Goal: Task Accomplishment & Management: Manage account settings

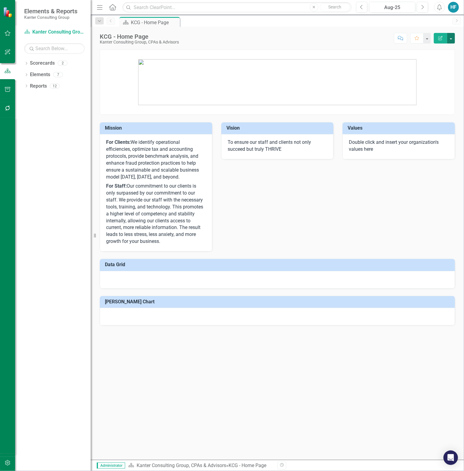
click at [452, 37] on button "button" at bounding box center [451, 38] width 8 height 11
click at [25, 86] on icon "Dropdown" at bounding box center [26, 86] width 4 height 3
click at [27, 86] on icon "Dropdown" at bounding box center [25, 86] width 3 height 4
click at [27, 63] on icon at bounding box center [27, 63] width 2 height 3
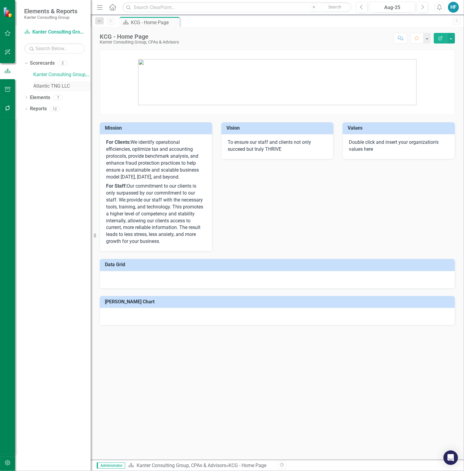
click at [43, 85] on link "Atlantic TNG LLC" at bounding box center [61, 86] width 57 height 7
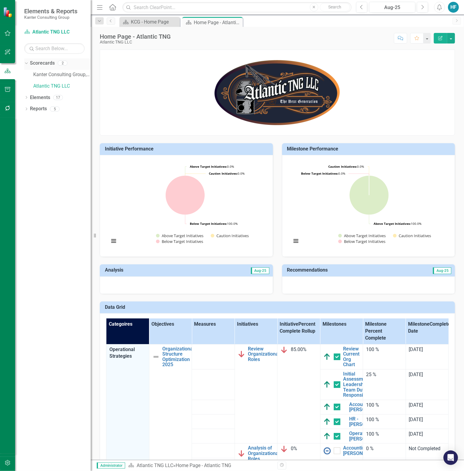
click at [26, 62] on icon "Dropdown" at bounding box center [25, 63] width 3 height 4
click at [28, 75] on icon "Dropdown" at bounding box center [26, 75] width 4 height 3
click at [28, 75] on div "Dropdown" at bounding box center [26, 75] width 4 height 3
click at [26, 83] on div "Dropdown Reports 5" at bounding box center [57, 86] width 66 height 11
click at [27, 86] on icon "Dropdown" at bounding box center [26, 86] width 4 height 3
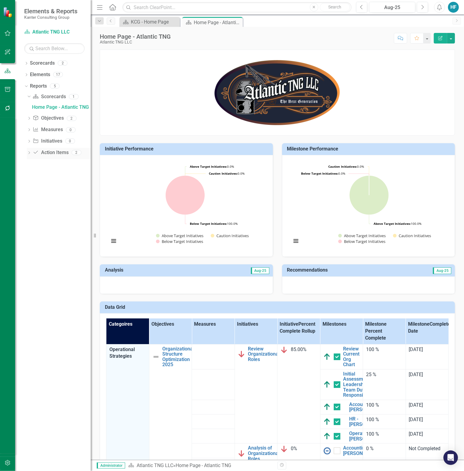
click at [29, 152] on icon "Dropdown" at bounding box center [29, 153] width 4 height 3
click at [42, 164] on div "Action Item Alignment" at bounding box center [61, 163] width 59 height 5
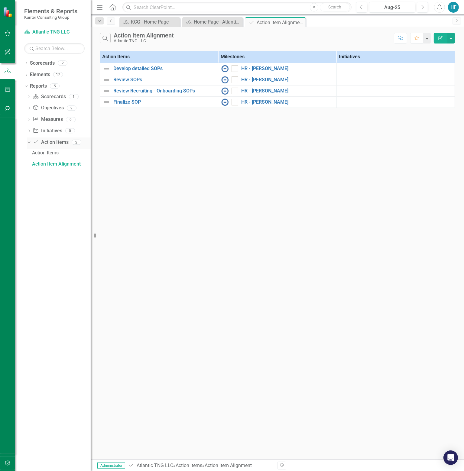
click at [28, 142] on icon at bounding box center [29, 143] width 3 height 2
click at [30, 132] on icon "Dropdown" at bounding box center [29, 131] width 4 height 3
click at [30, 132] on icon "Dropdown" at bounding box center [28, 130] width 3 height 4
click at [29, 109] on icon at bounding box center [29, 108] width 2 height 3
click at [44, 121] on div "Strategy Alignment Report" at bounding box center [61, 118] width 59 height 5
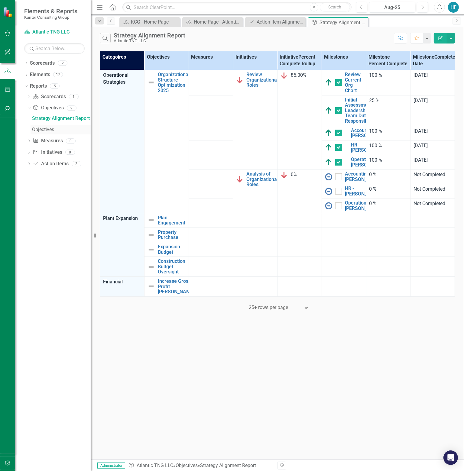
click at [44, 130] on div "Objectives" at bounding box center [61, 129] width 59 height 5
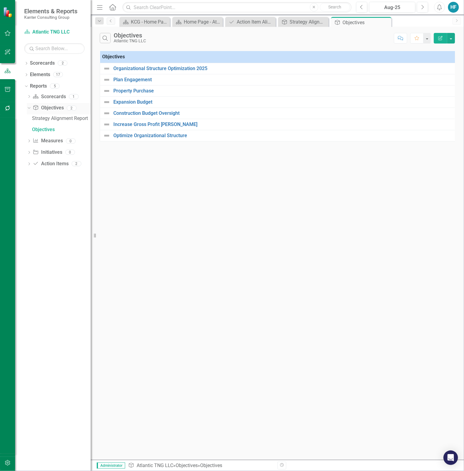
click at [30, 109] on icon "Dropdown" at bounding box center [28, 108] width 3 height 4
click at [41, 84] on link "Reports" at bounding box center [38, 86] width 17 height 7
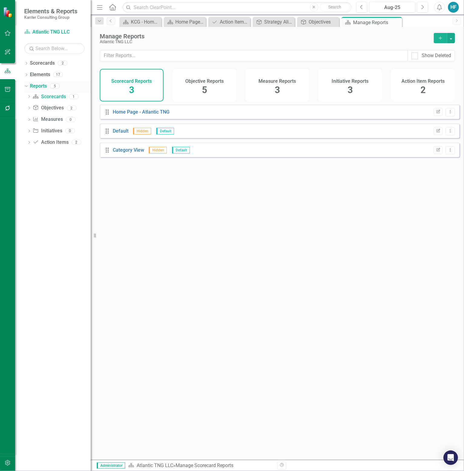
click at [28, 84] on div "Dropdown" at bounding box center [25, 86] width 5 height 4
click at [5, 89] on icon "button" at bounding box center [8, 89] width 6 height 5
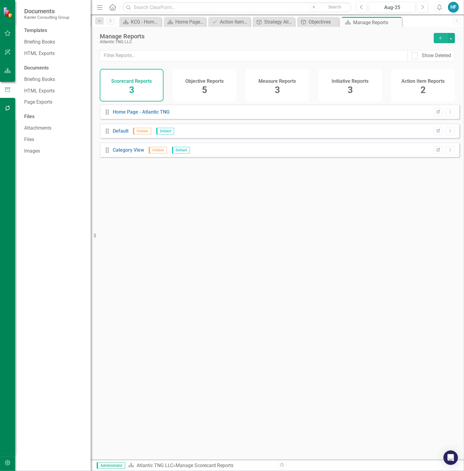
click at [454, 10] on div "HF" at bounding box center [453, 7] width 11 height 11
click at [441, 48] on link "icon.tutorial Show Tutorials" at bounding box center [435, 52] width 48 height 11
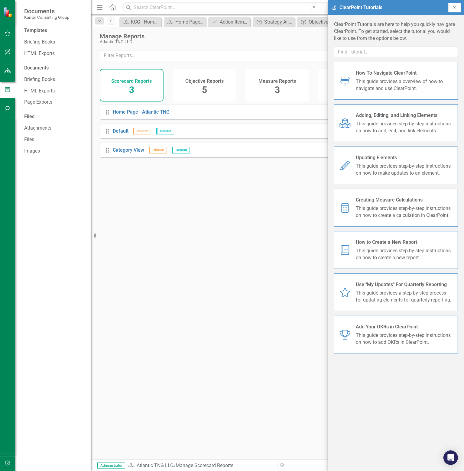
click at [456, 8] on icon "Close" at bounding box center [454, 7] width 5 height 4
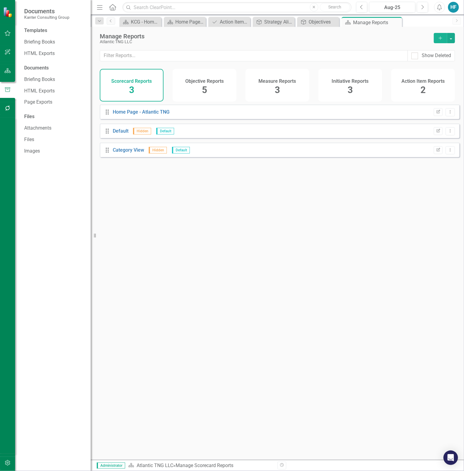
click at [456, 8] on div "HF" at bounding box center [453, 7] width 11 height 11
click at [434, 64] on link "Settings System Setup" at bounding box center [435, 64] width 48 height 11
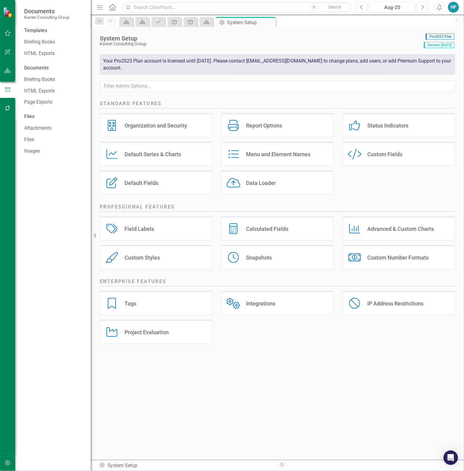
click at [164, 126] on div "Organization and Security" at bounding box center [156, 125] width 63 height 7
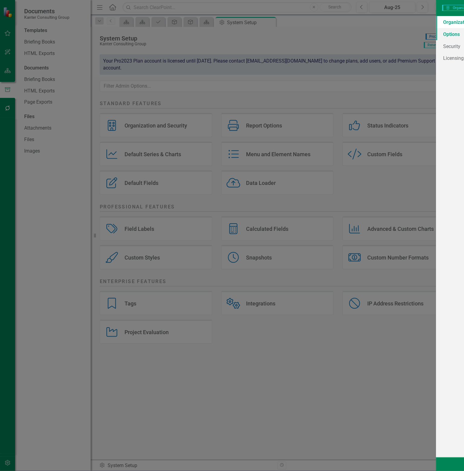
click at [70, 36] on link "Options" at bounding box center [88, 34] width 83 height 12
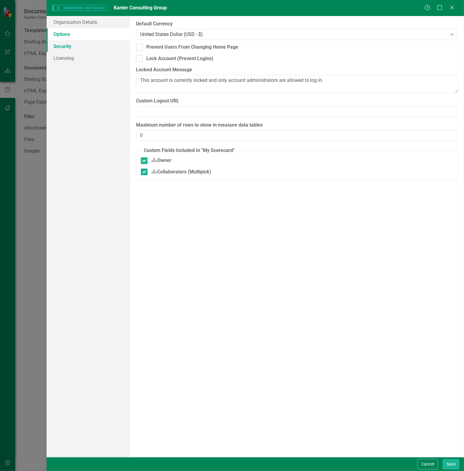
click at [66, 47] on link "Security" at bounding box center [88, 46] width 83 height 12
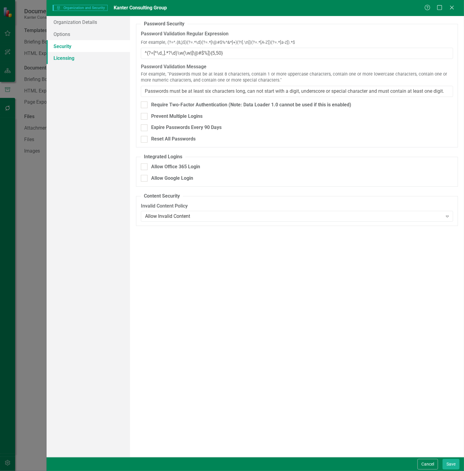
click at [66, 57] on link "Licensing" at bounding box center [88, 58] width 83 height 12
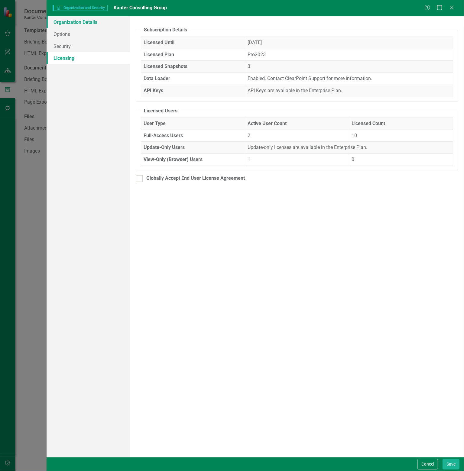
click at [70, 21] on link "Organization Details" at bounding box center [88, 22] width 83 height 12
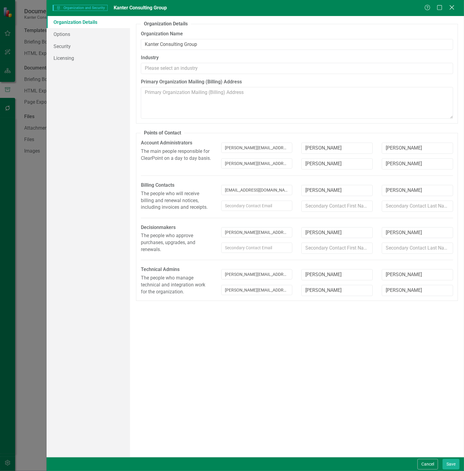
click at [453, 4] on div "Close" at bounding box center [452, 8] width 8 height 8
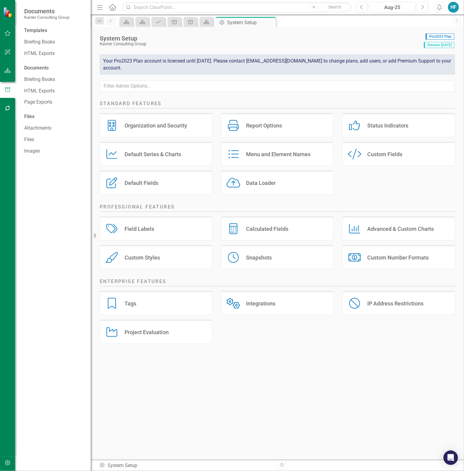
click at [452, 8] on div "HF" at bounding box center [453, 7] width 11 height 11
click at [338, 38] on div "System Setup" at bounding box center [260, 38] width 321 height 7
click at [239, 130] on icon "Report Options" at bounding box center [233, 125] width 14 height 11
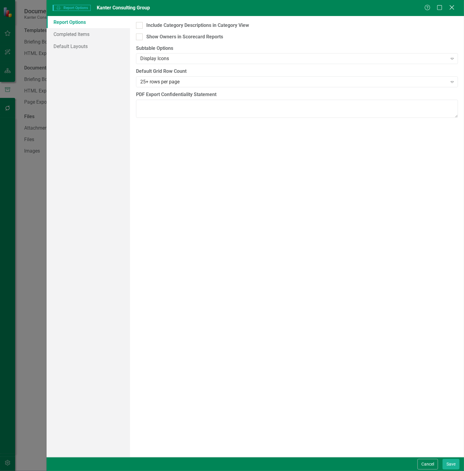
click at [452, 7] on icon "Close" at bounding box center [452, 8] width 8 height 6
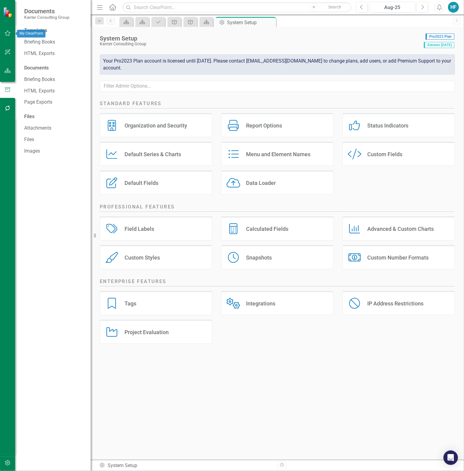
click at [7, 33] on icon "button" at bounding box center [8, 33] width 6 height 5
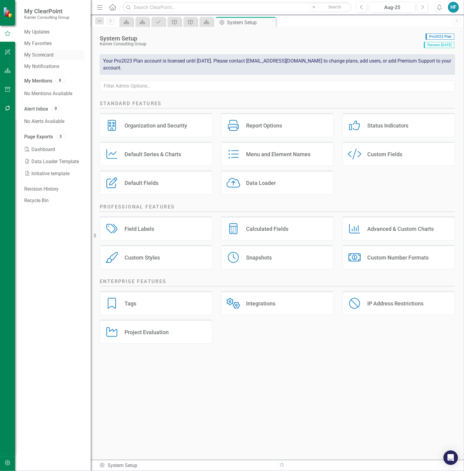
click at [43, 54] on link "My Scorecard" at bounding box center [54, 55] width 60 height 7
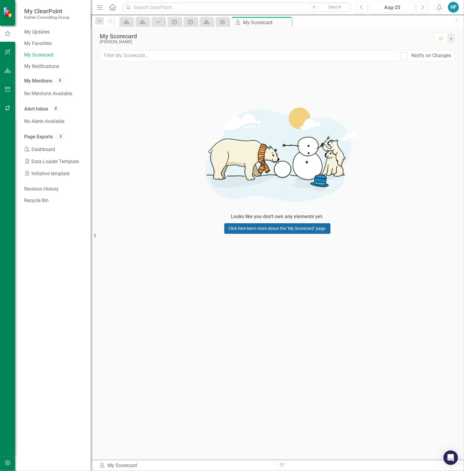
click at [301, 226] on link "Click here learn more about the "My Scorecard" page." at bounding box center [277, 228] width 106 height 11
click at [184, 8] on input "text" at bounding box center [236, 7] width 229 height 11
type input "workspace"
click at [313, 8] on icon "Close" at bounding box center [314, 7] width 3 height 4
drag, startPoint x: 175, startPoint y: 124, endPoint x: 166, endPoint y: 128, distance: 10.1
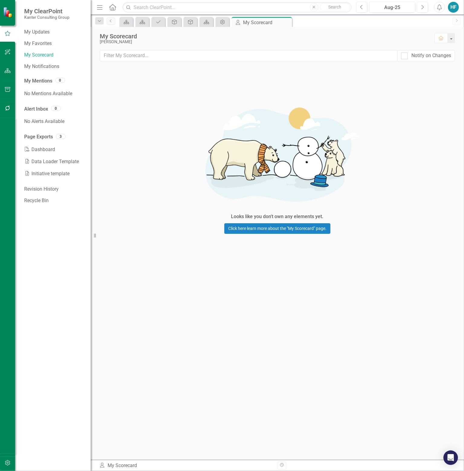
drag, startPoint x: 166, startPoint y: 128, endPoint x: 111, endPoint y: 102, distance: 60.2
click at [111, 102] on div "Looks like you don't own any elements yet. Click here learn more about the "My …" at bounding box center [277, 165] width 373 height 193
click at [289, 23] on icon "Close" at bounding box center [286, 22] width 6 height 5
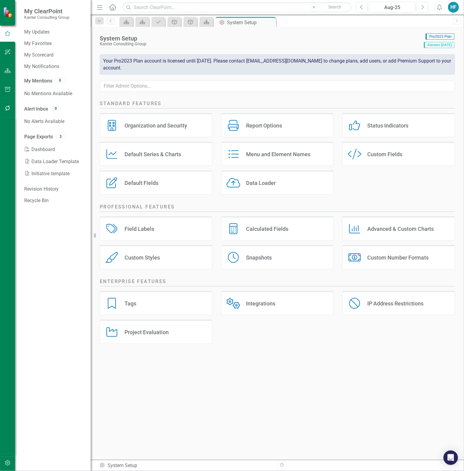
click at [166, 179] on div "Default Fields Default Fields" at bounding box center [156, 182] width 112 height 24
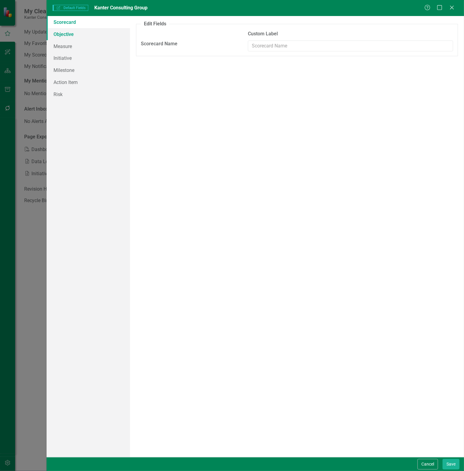
click at [76, 37] on link "Objective" at bounding box center [88, 34] width 83 height 12
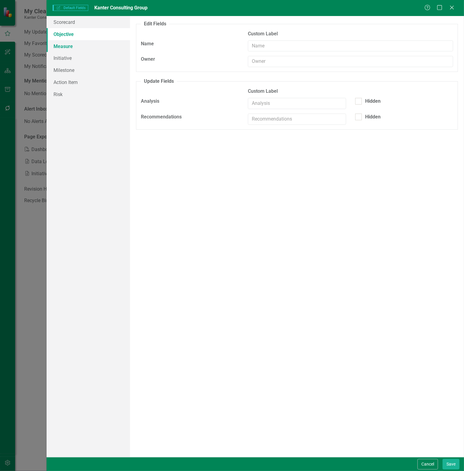
click at [74, 45] on link "Measure" at bounding box center [88, 46] width 83 height 12
click at [452, 7] on icon at bounding box center [451, 7] width 5 height 5
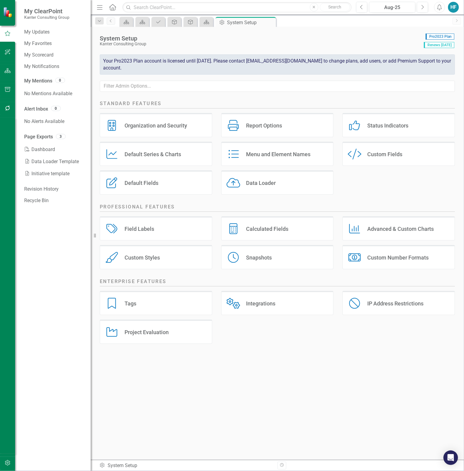
click at [375, 157] on div "Custom Fields" at bounding box center [384, 154] width 35 height 7
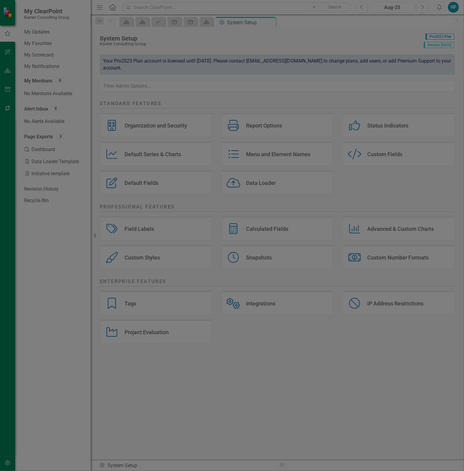
click at [452, 8] on icon at bounding box center [451, 7] width 5 height 5
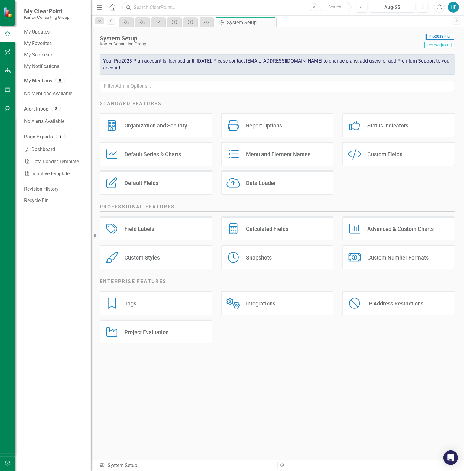
click at [168, 11] on input "text" at bounding box center [236, 7] width 229 height 11
type input "workspace"
click at [314, 8] on icon "Close" at bounding box center [314, 7] width 3 height 4
click at [282, 182] on div "Data Loader Data Loader" at bounding box center [277, 182] width 112 height 24
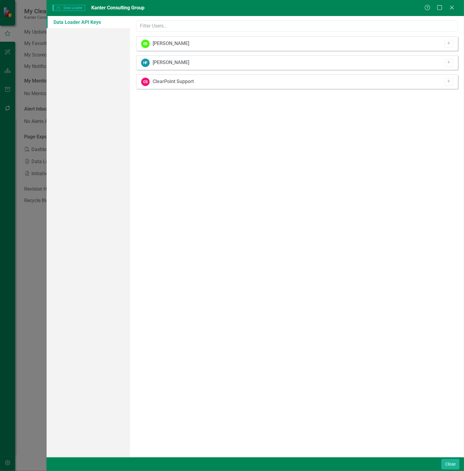
click at [154, 63] on div "[PERSON_NAME]" at bounding box center [171, 62] width 37 height 7
click at [139, 63] on div "HF [PERSON_NAME] Add" at bounding box center [297, 62] width 322 height 15
click at [168, 40] on div "EB [PERSON_NAME]" at bounding box center [165, 44] width 48 height 8
click at [451, 5] on icon "Close" at bounding box center [452, 8] width 8 height 6
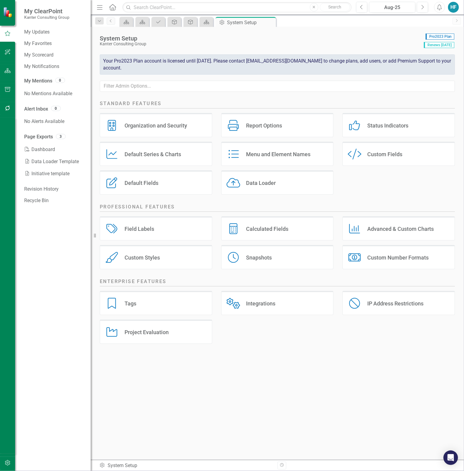
click at [145, 334] on div "Project Evaluation" at bounding box center [147, 332] width 44 height 7
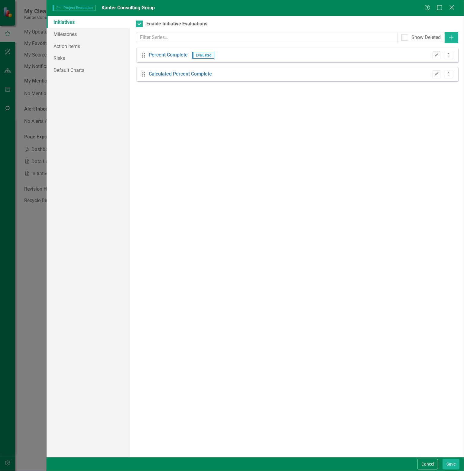
click at [450, 8] on icon "Close" at bounding box center [452, 8] width 8 height 6
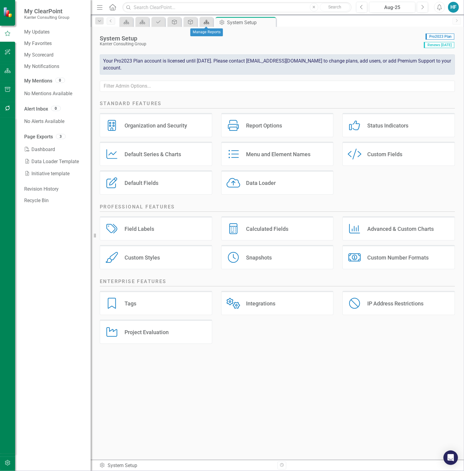
click at [208, 20] on icon "Scorecard" at bounding box center [206, 22] width 6 height 5
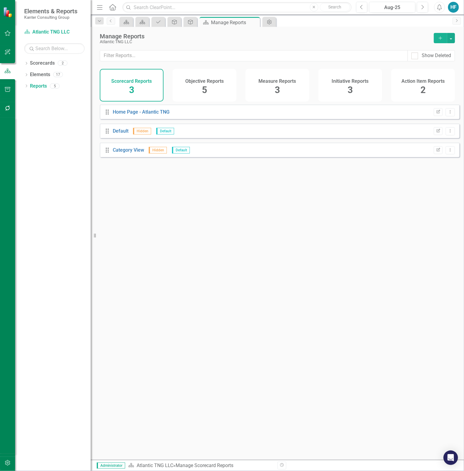
click at [198, 89] on div "Objective Reports 5" at bounding box center [205, 85] width 64 height 33
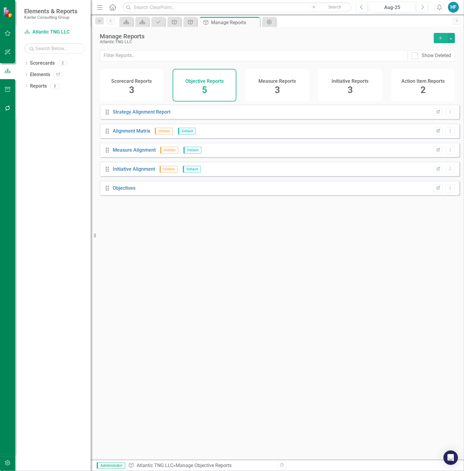
click at [286, 89] on div "Measure Reports 3" at bounding box center [277, 85] width 64 height 33
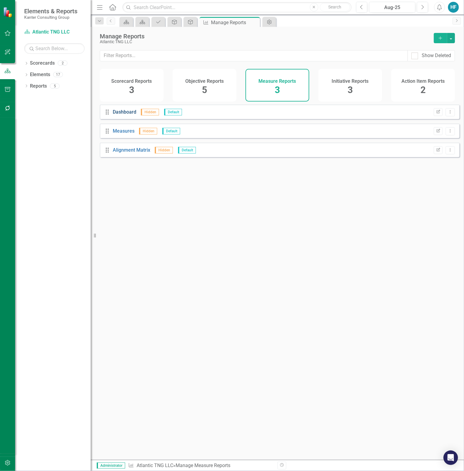
click at [120, 115] on link "Dashboard" at bounding box center [125, 112] width 24 height 6
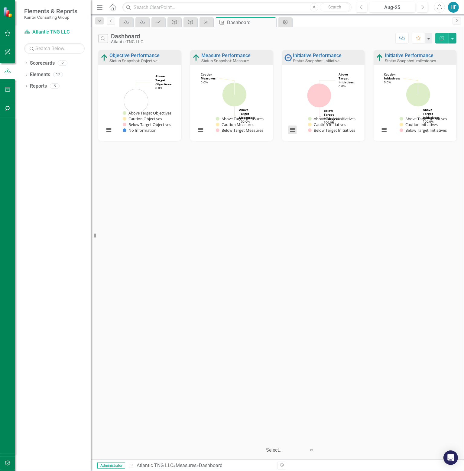
click at [295, 131] on button "View chart menu, Chart" at bounding box center [292, 130] width 8 height 8
click at [319, 54] on link "Initiative Performance" at bounding box center [317, 56] width 49 height 6
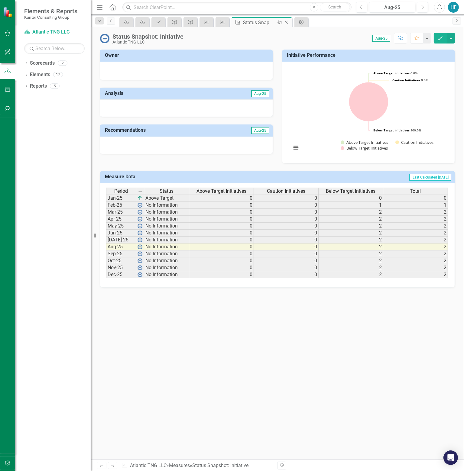
click at [287, 21] on icon "Close" at bounding box center [286, 22] width 6 height 5
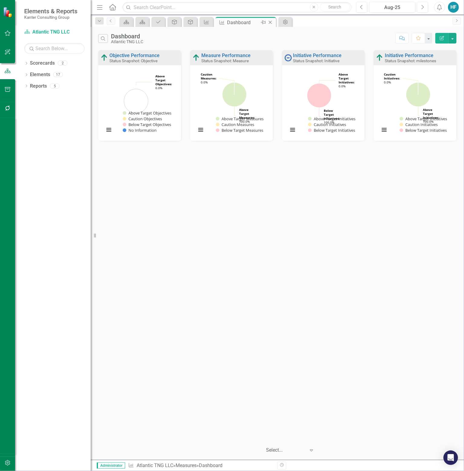
click at [271, 21] on icon "Close" at bounding box center [270, 22] width 6 height 5
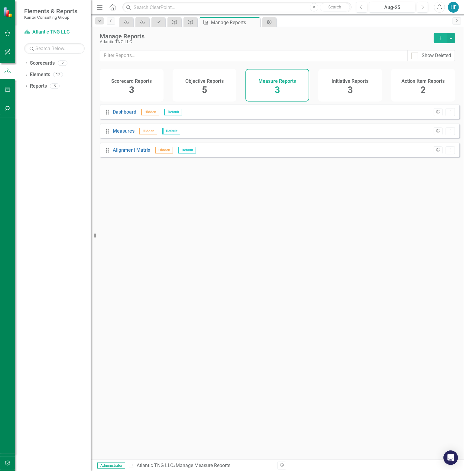
click at [338, 86] on div "Initiative Reports 3" at bounding box center [350, 85] width 64 height 33
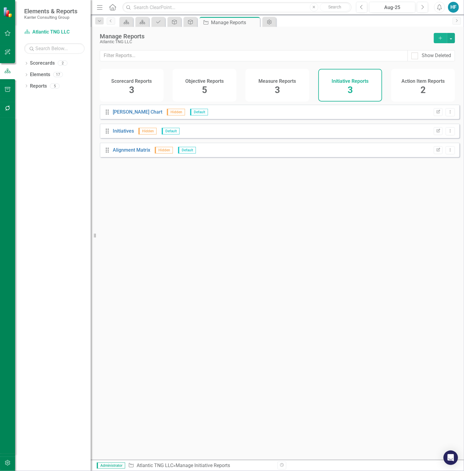
click at [424, 89] on span "2" at bounding box center [422, 90] width 5 height 11
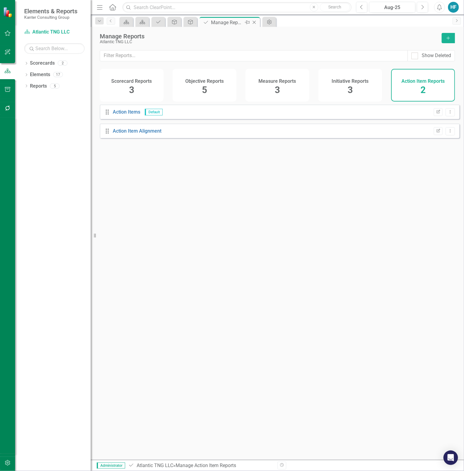
click at [256, 21] on icon "Close" at bounding box center [254, 22] width 6 height 5
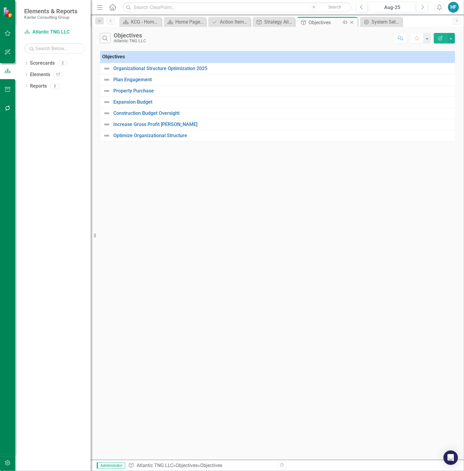
click at [352, 22] on icon "Close" at bounding box center [352, 22] width 6 height 5
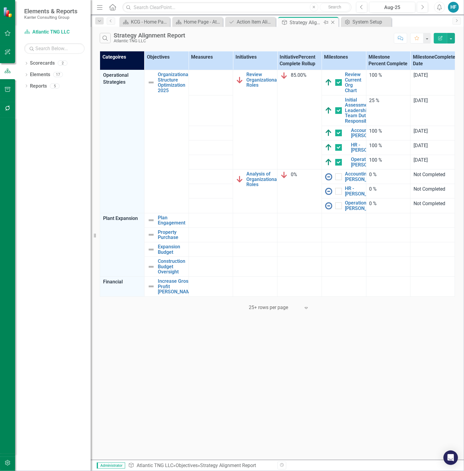
click at [334, 22] on icon "Close" at bounding box center [333, 22] width 6 height 5
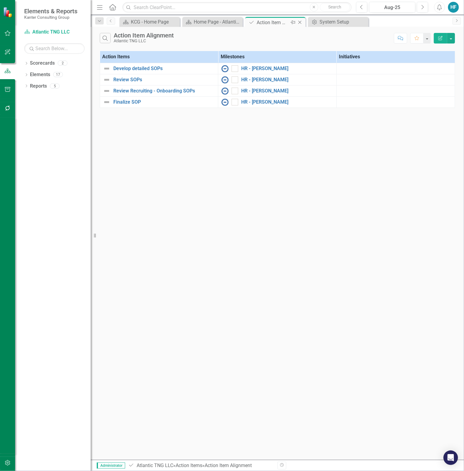
click at [300, 21] on icon "Close" at bounding box center [300, 22] width 6 height 5
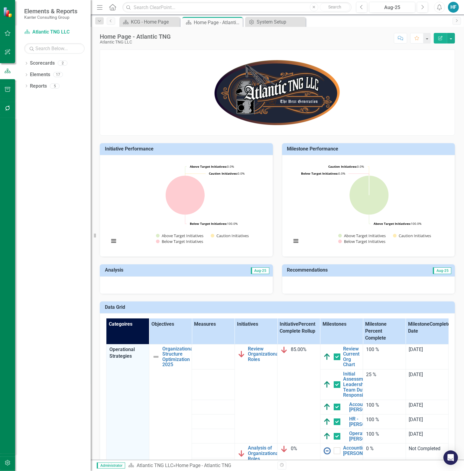
click at [439, 37] on icon "Edit Report" at bounding box center [440, 38] width 5 height 4
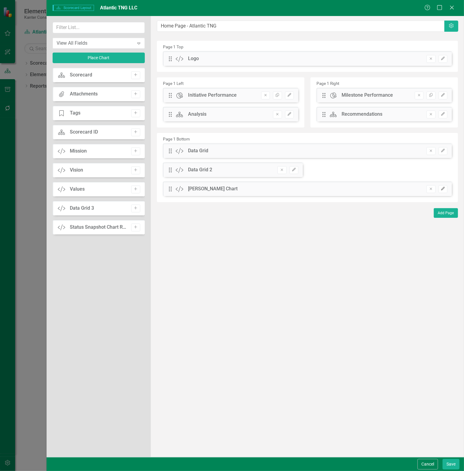
click at [444, 191] on button "Edit" at bounding box center [443, 189] width 9 height 8
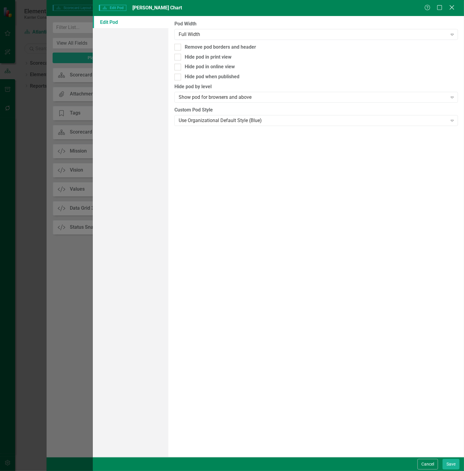
click at [452, 6] on icon "Close" at bounding box center [452, 8] width 8 height 6
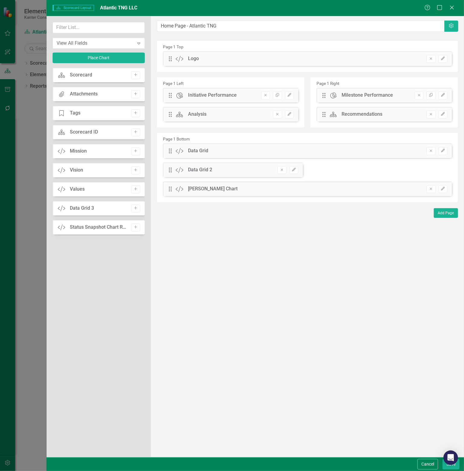
click at [455, 8] on div "Help Maximize Close" at bounding box center [441, 8] width 34 height 7
click at [449, 11] on div "Close" at bounding box center [452, 8] width 8 height 8
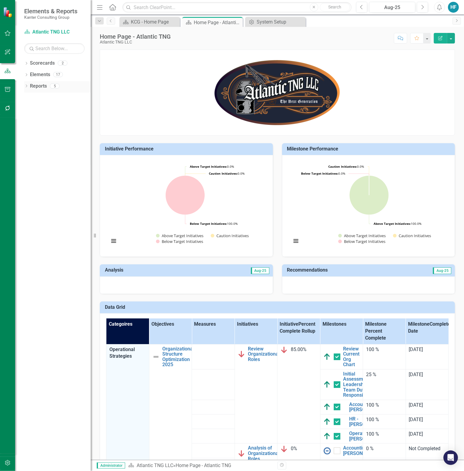
click at [37, 84] on link "Reports" at bounding box center [38, 86] width 17 height 7
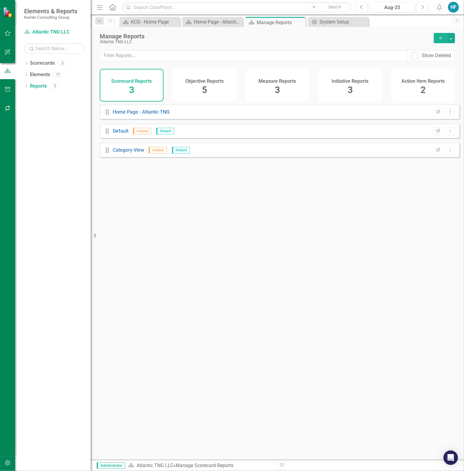
click at [278, 82] on h4 "Measure Reports" at bounding box center [277, 81] width 37 height 5
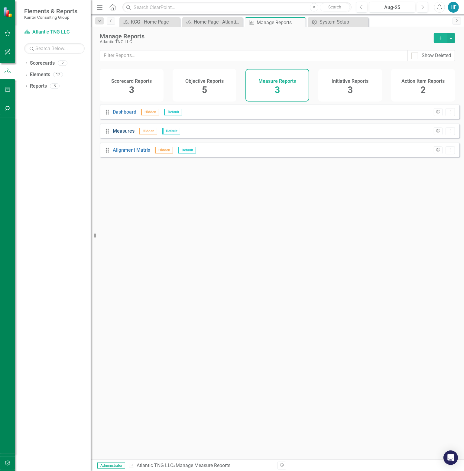
click at [120, 134] on link "Measures" at bounding box center [124, 131] width 22 height 6
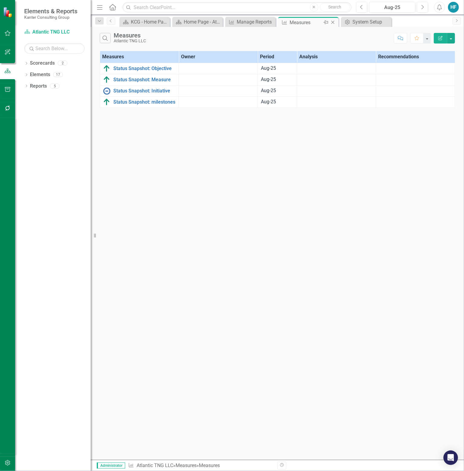
click at [333, 22] on icon "Close" at bounding box center [333, 22] width 6 height 5
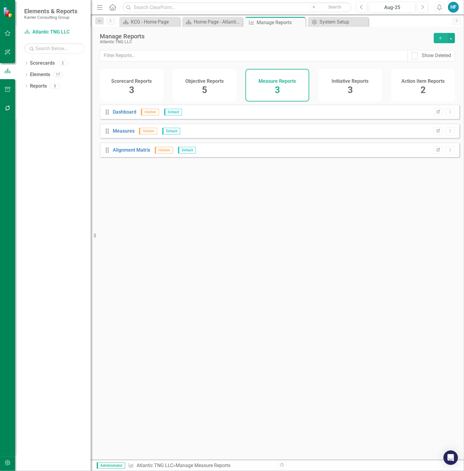
click at [347, 87] on div "Initiative Reports 3" at bounding box center [350, 85] width 64 height 33
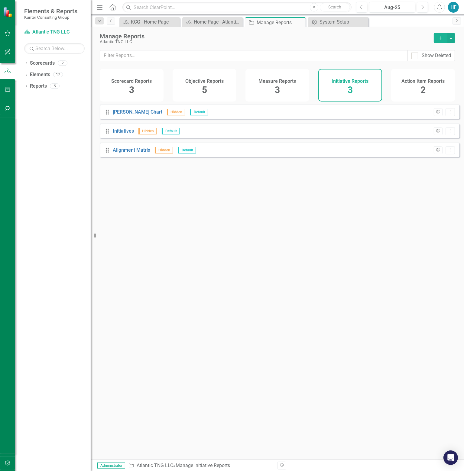
click at [133, 86] on span "3" at bounding box center [131, 90] width 5 height 11
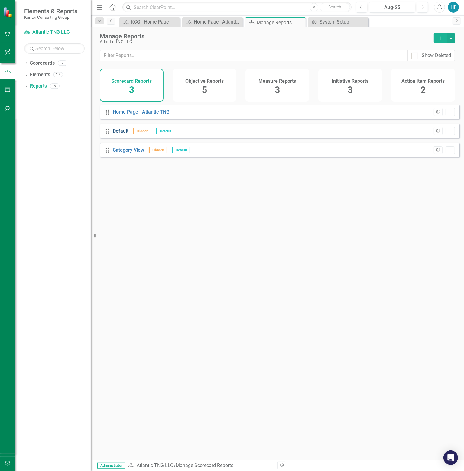
click at [122, 134] on link "Default" at bounding box center [121, 131] width 16 height 6
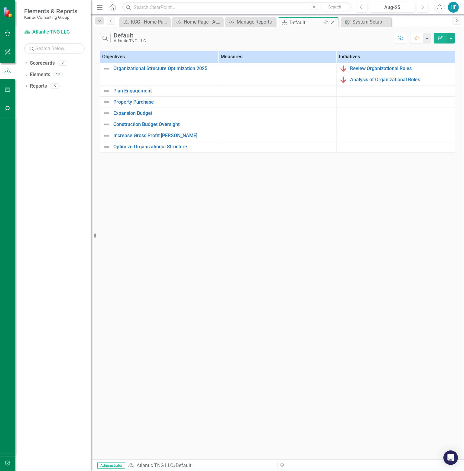
click at [333, 21] on icon "Close" at bounding box center [333, 22] width 6 height 5
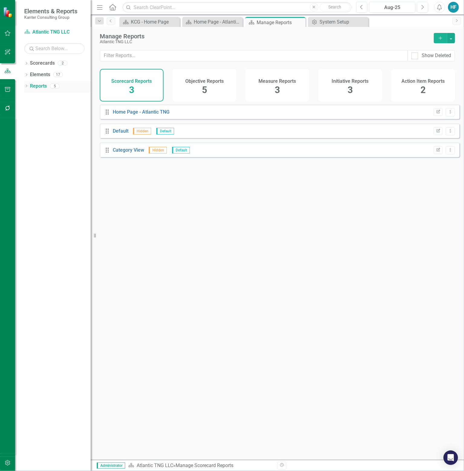
click at [27, 85] on icon "Dropdown" at bounding box center [26, 86] width 4 height 3
click at [28, 74] on icon "Dropdown" at bounding box center [26, 75] width 4 height 3
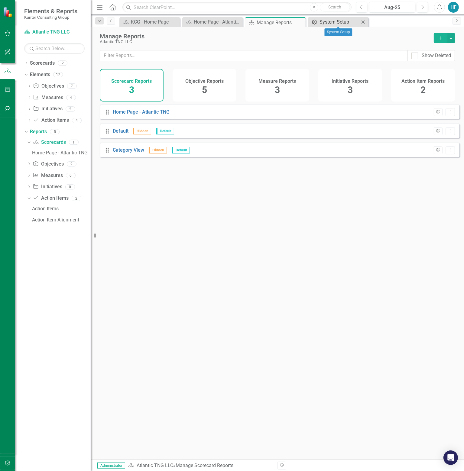
click at [351, 21] on div "System Setup" at bounding box center [339, 22] width 40 height 8
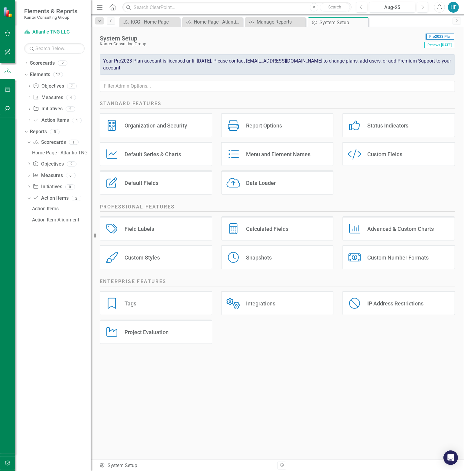
click at [394, 229] on div "Advanced & Custom Charts" at bounding box center [400, 228] width 66 height 7
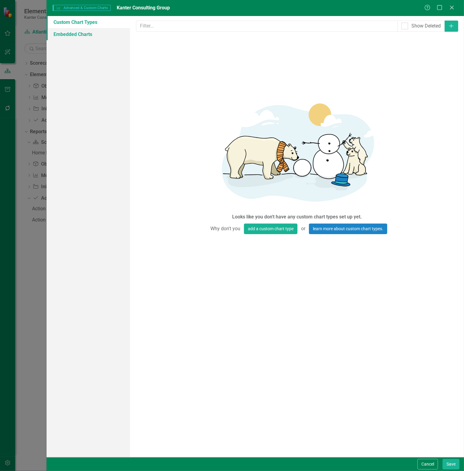
click at [86, 32] on link "Embedded Charts" at bounding box center [88, 34] width 83 height 12
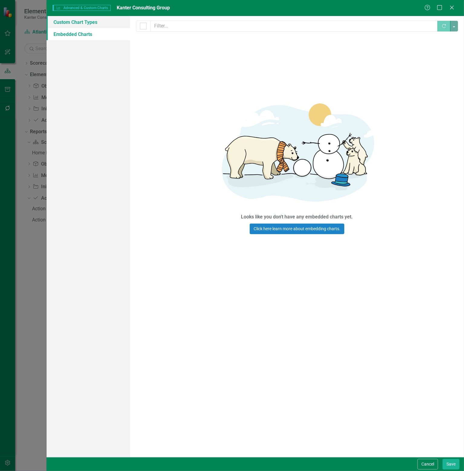
click at [82, 24] on link "Custom Chart Types" at bounding box center [88, 22] width 83 height 12
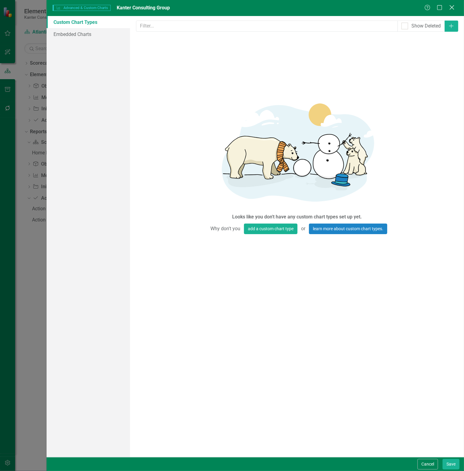
click at [452, 9] on icon "Close" at bounding box center [452, 8] width 8 height 6
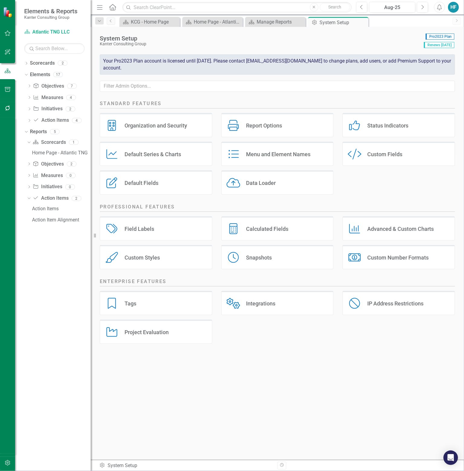
click at [242, 258] on div "Snapshots" at bounding box center [234, 257] width 17 height 11
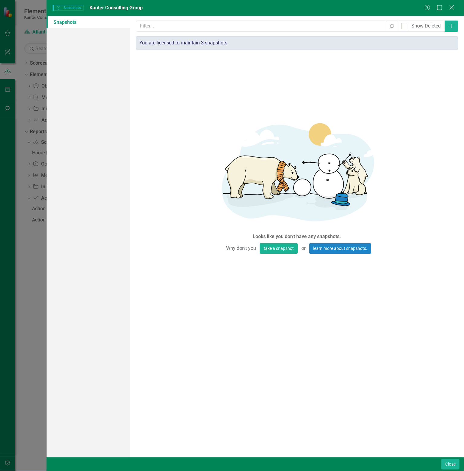
click at [450, 8] on icon "Close" at bounding box center [452, 8] width 8 height 6
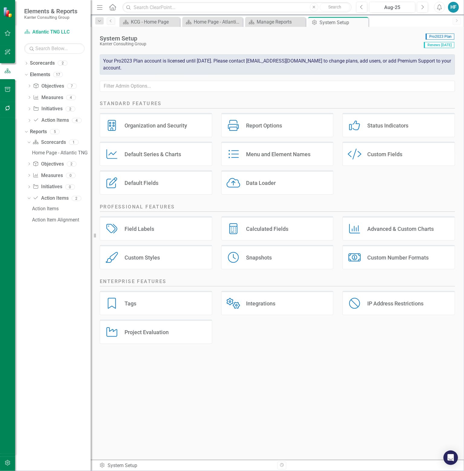
click at [146, 329] on div "Project Evaluation" at bounding box center [147, 332] width 44 height 7
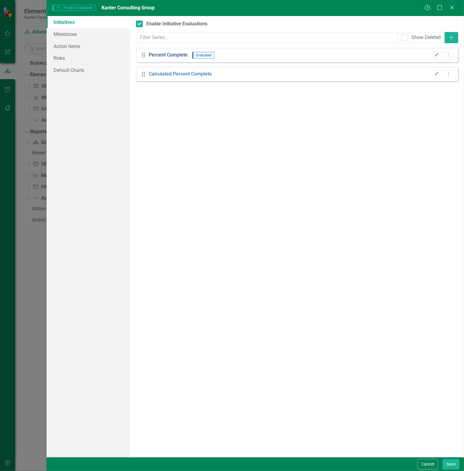
click at [158, 54] on link "Percent Complete" at bounding box center [168, 55] width 39 height 7
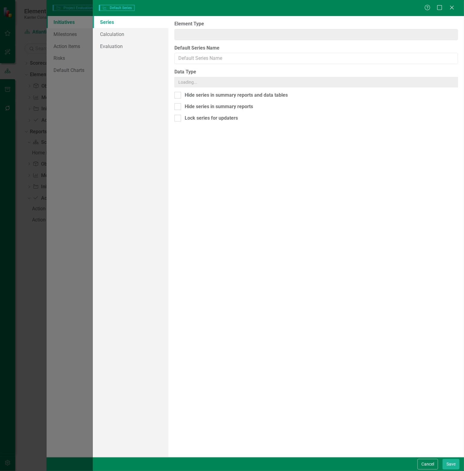
type input "Initiative"
type input "Percent Complete"
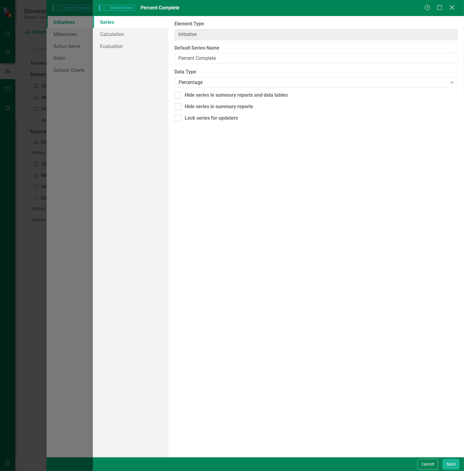
click at [451, 7] on icon "Close" at bounding box center [452, 8] width 8 height 6
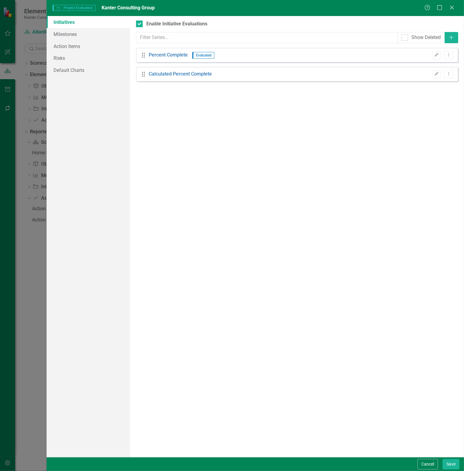
click at [451, 7] on icon "Close" at bounding box center [452, 7] width 6 height 5
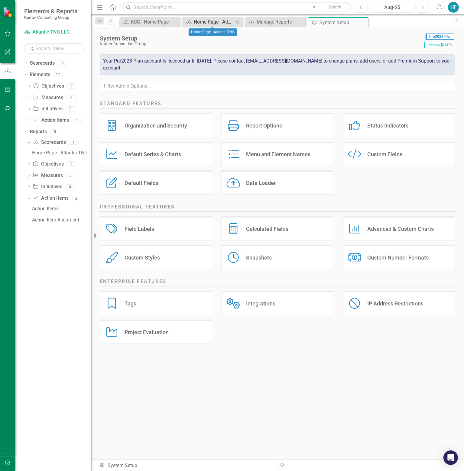
click at [226, 23] on div "Home Page - Atlantic TNG" at bounding box center [214, 22] width 40 height 8
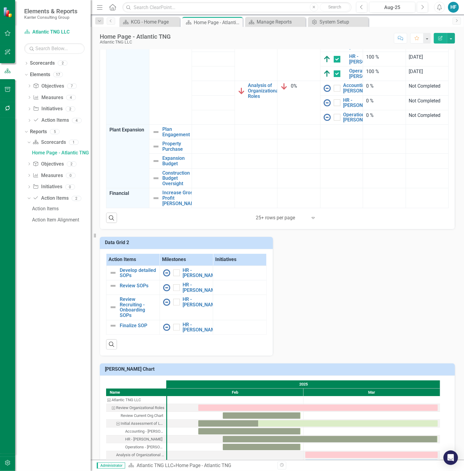
scroll to position [447, 0]
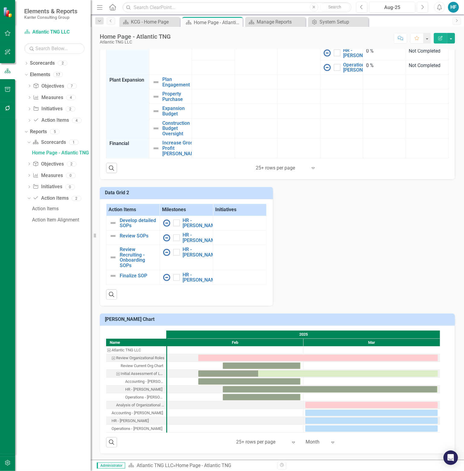
click at [134, 373] on div "Initial Assessment of Leadership Team Duties & Responsibilities" at bounding box center [143, 374] width 44 height 8
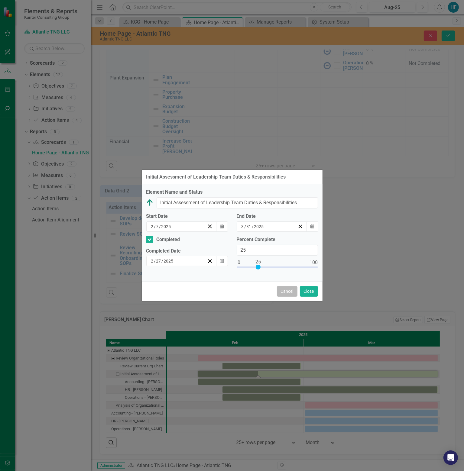
click at [288, 290] on button "Cancel" at bounding box center [287, 291] width 21 height 11
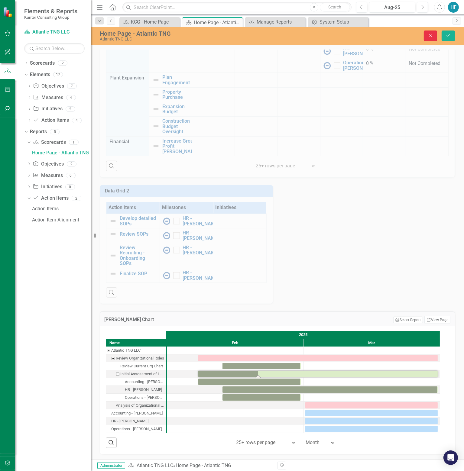
click at [428, 36] on icon "Close" at bounding box center [430, 35] width 5 height 4
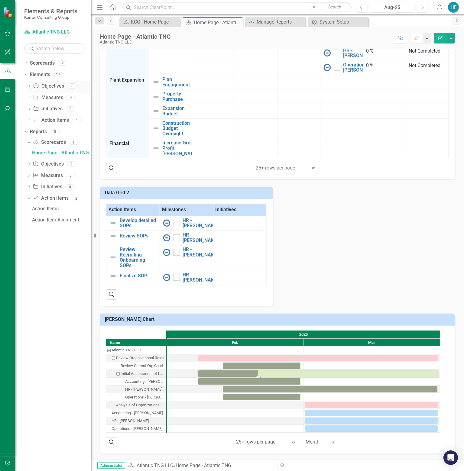
click at [30, 86] on icon at bounding box center [30, 86] width 2 height 3
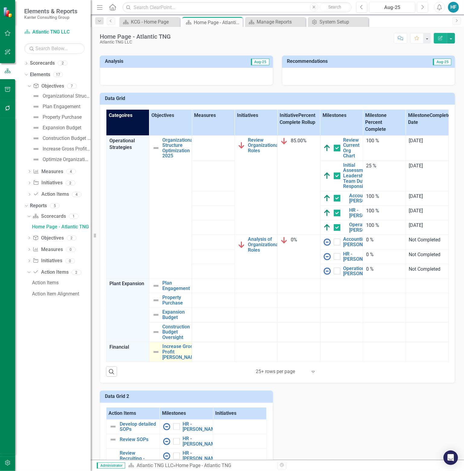
scroll to position [206, 0]
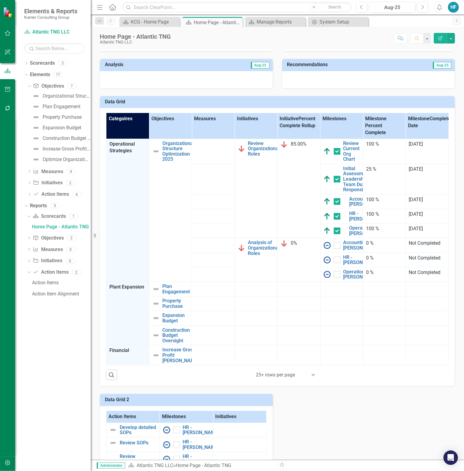
click at [123, 122] on th "Categoires" at bounding box center [127, 126] width 43 height 26
click at [28, 85] on icon "Dropdown" at bounding box center [28, 86] width 3 height 4
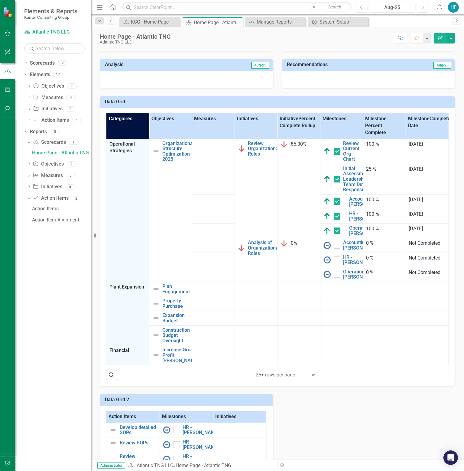
click at [438, 37] on icon "Edit Report" at bounding box center [440, 38] width 5 height 4
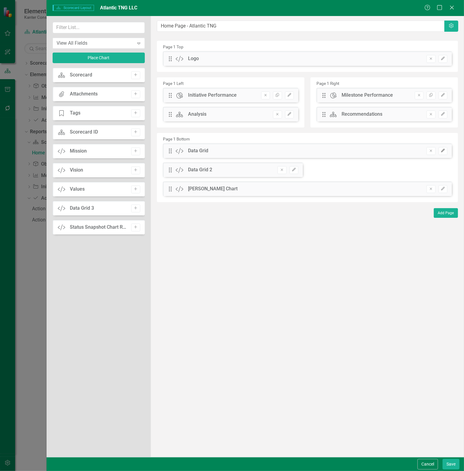
click at [444, 151] on icon "Edit" at bounding box center [443, 151] width 5 height 4
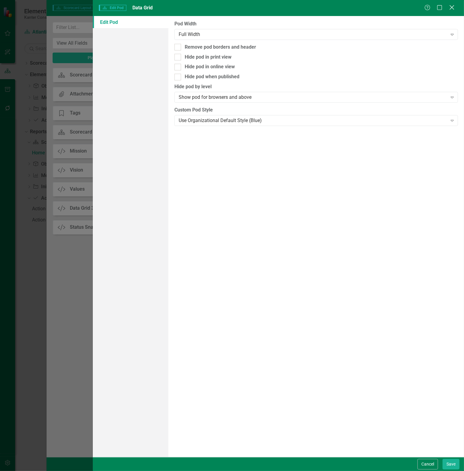
click at [453, 7] on icon at bounding box center [451, 7] width 5 height 5
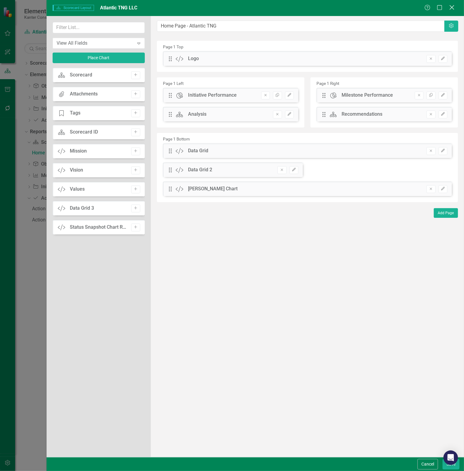
click at [453, 7] on icon "Close" at bounding box center [452, 8] width 8 height 6
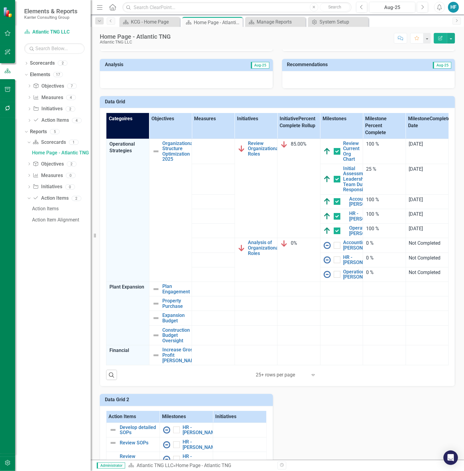
drag, startPoint x: 123, startPoint y: 118, endPoint x: 50, endPoint y: 357, distance: 250.4
click at [50, 357] on div "Dropdown Scorecards 2 Kanter Consulting Group, CPAs & Advisors Atlantic TNG LLC…" at bounding box center [53, 264] width 76 height 413
click at [440, 38] on icon "Edit Report" at bounding box center [440, 38] width 5 height 4
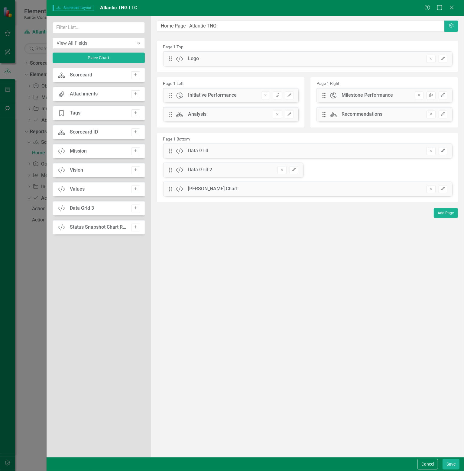
click at [199, 150] on div "Data Grid" at bounding box center [198, 151] width 20 height 7
click at [444, 151] on icon "Edit" at bounding box center [443, 151] width 5 height 4
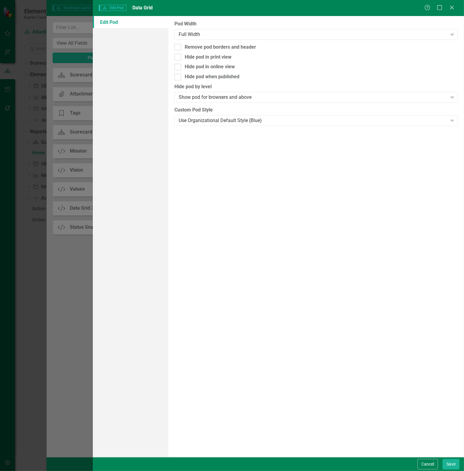
click at [108, 22] on link "Edit Pod" at bounding box center [131, 22] width 76 height 12
click at [453, 98] on icon "Expand" at bounding box center [452, 97] width 6 height 5
click at [451, 123] on div "Expand" at bounding box center [452, 121] width 11 height 10
click at [455, 8] on div "Help Maximize Close" at bounding box center [441, 8] width 34 height 7
click at [453, 8] on icon "Close" at bounding box center [452, 8] width 8 height 6
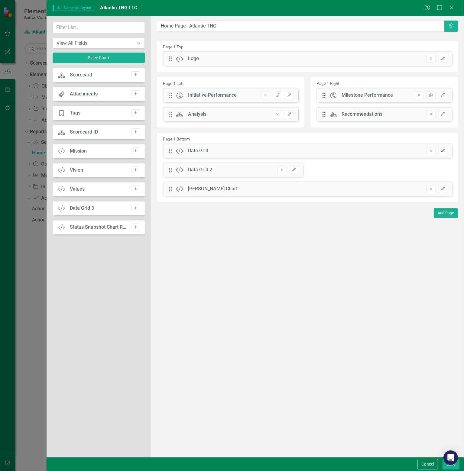
click at [139, 43] on icon at bounding box center [139, 44] width 3 height 2
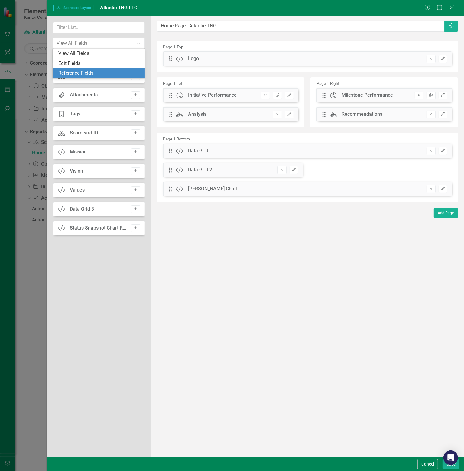
click at [94, 74] on div "Reference Fields" at bounding box center [100, 73] width 83 height 7
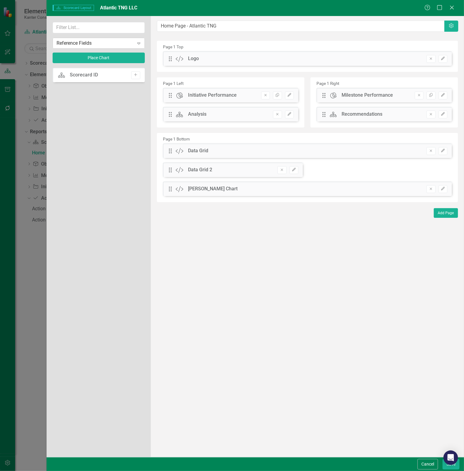
click at [140, 41] on icon "Expand" at bounding box center [139, 43] width 6 height 5
click at [102, 61] on div "Edit Fields" at bounding box center [100, 63] width 83 height 7
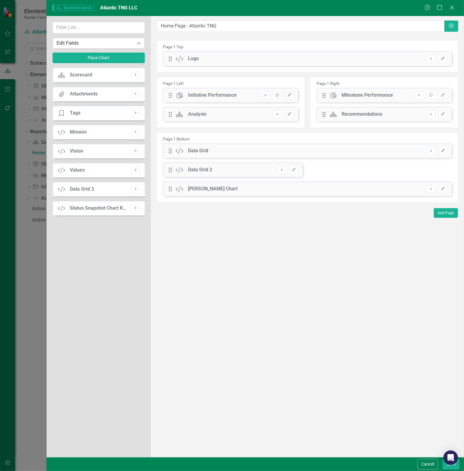
click at [138, 44] on icon "Expand" at bounding box center [139, 43] width 6 height 5
click at [110, 54] on div "View All Fields" at bounding box center [100, 53] width 83 height 7
click at [452, 7] on icon "Close" at bounding box center [452, 8] width 8 height 6
